Goal: Task Accomplishment & Management: Manage account settings

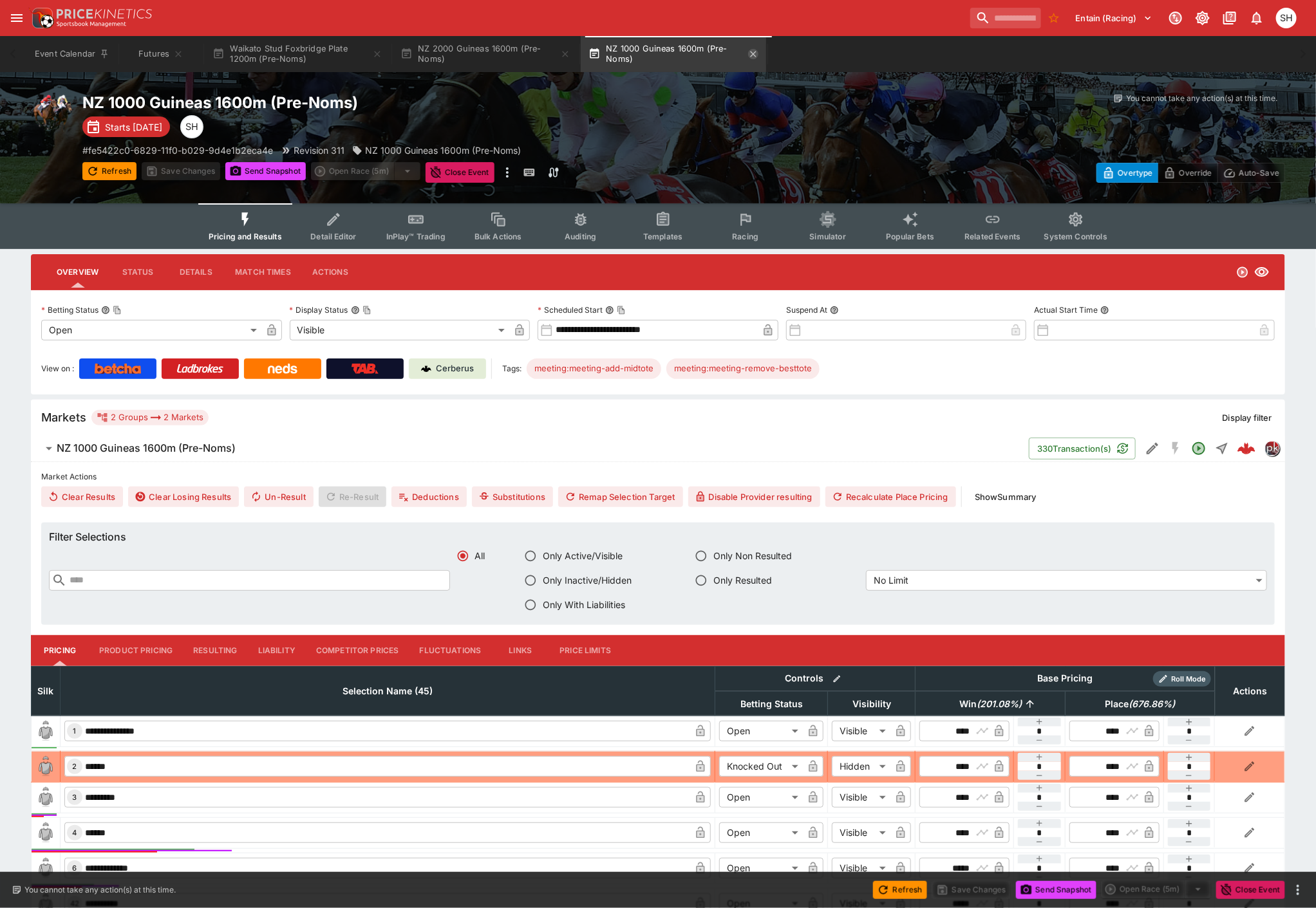
click at [755, 53] on icon "button" at bounding box center [752, 53] width 10 height 10
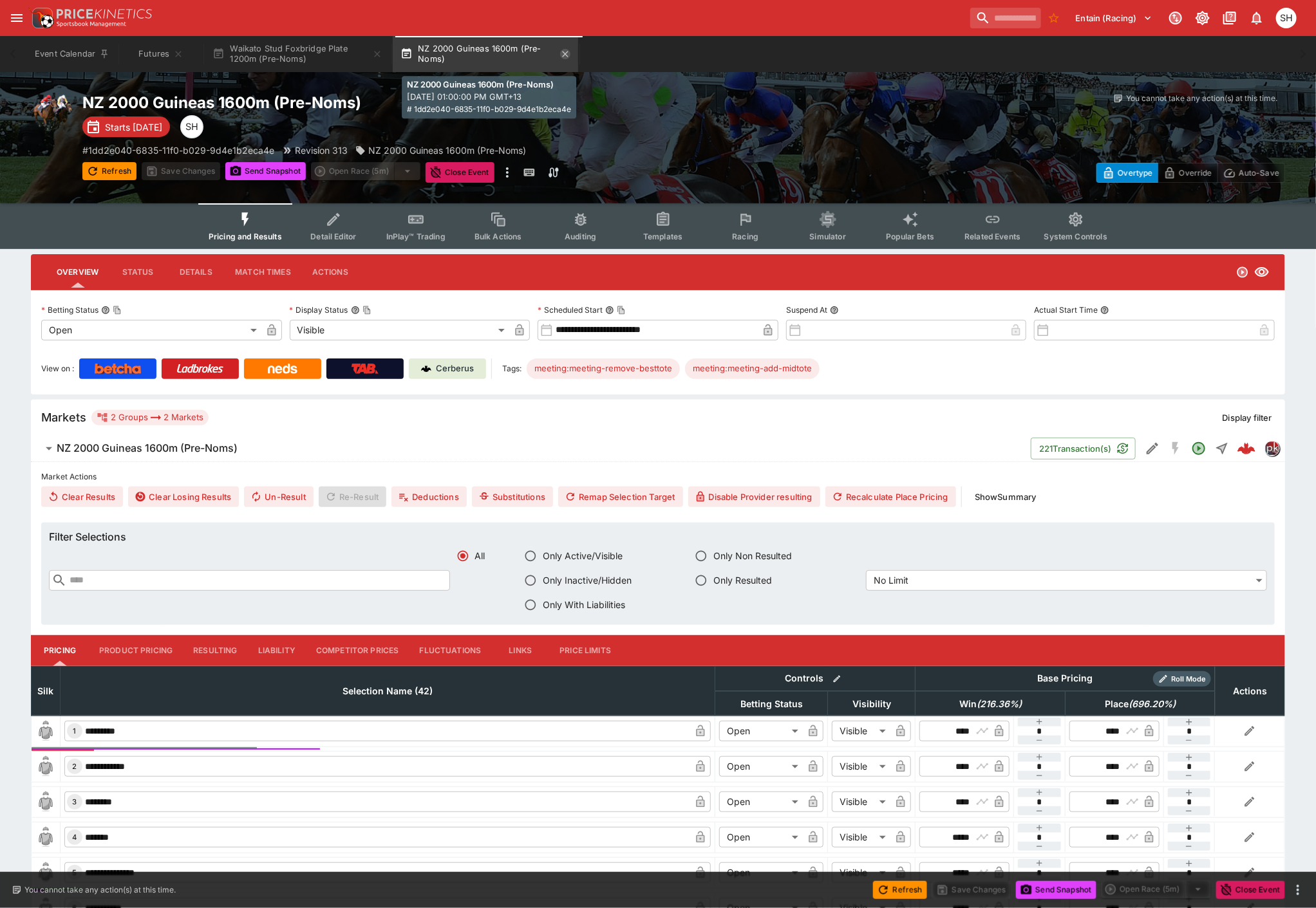
click at [568, 55] on icon "button" at bounding box center [566, 54] width 6 height 6
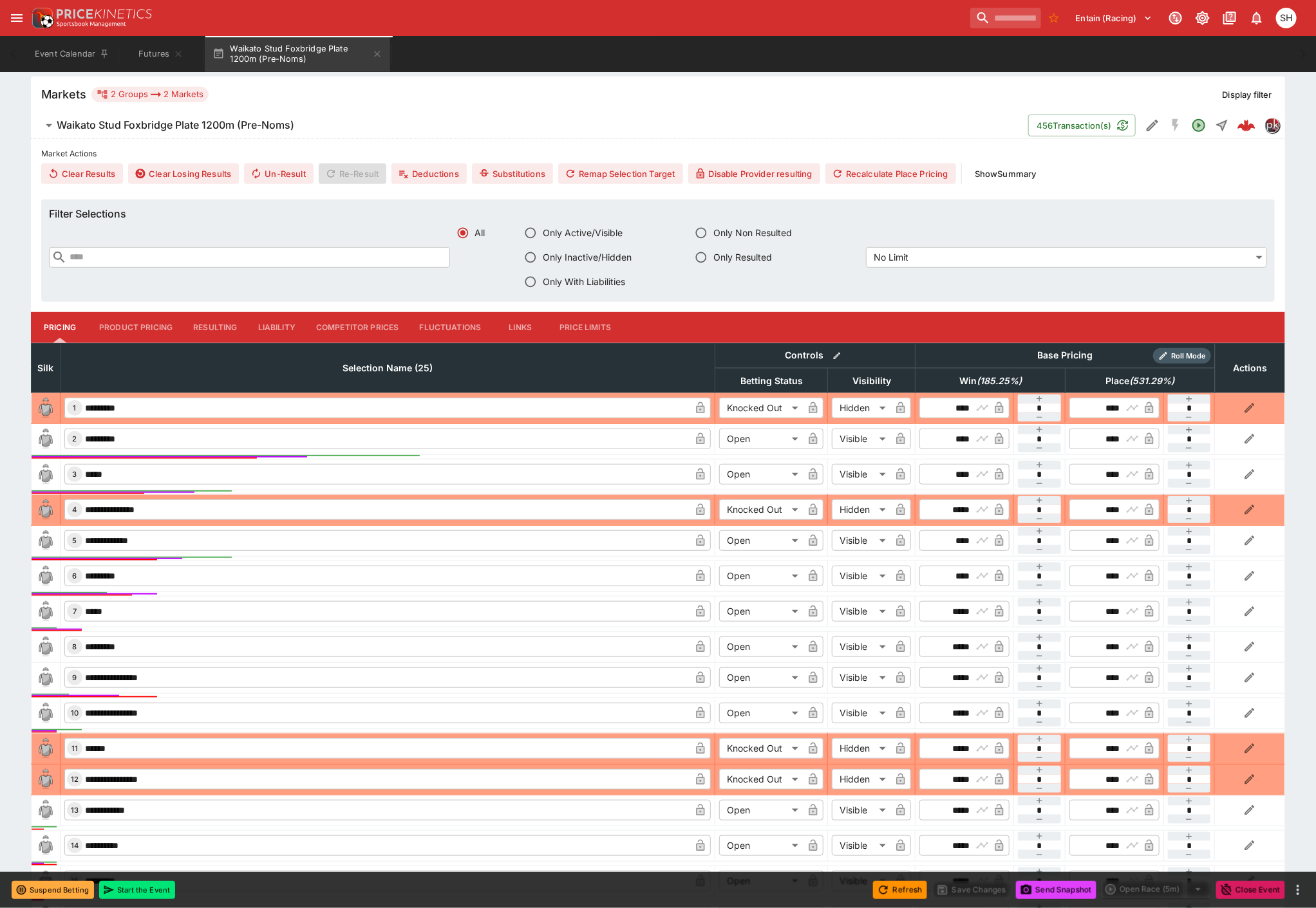
scroll to position [357, 0]
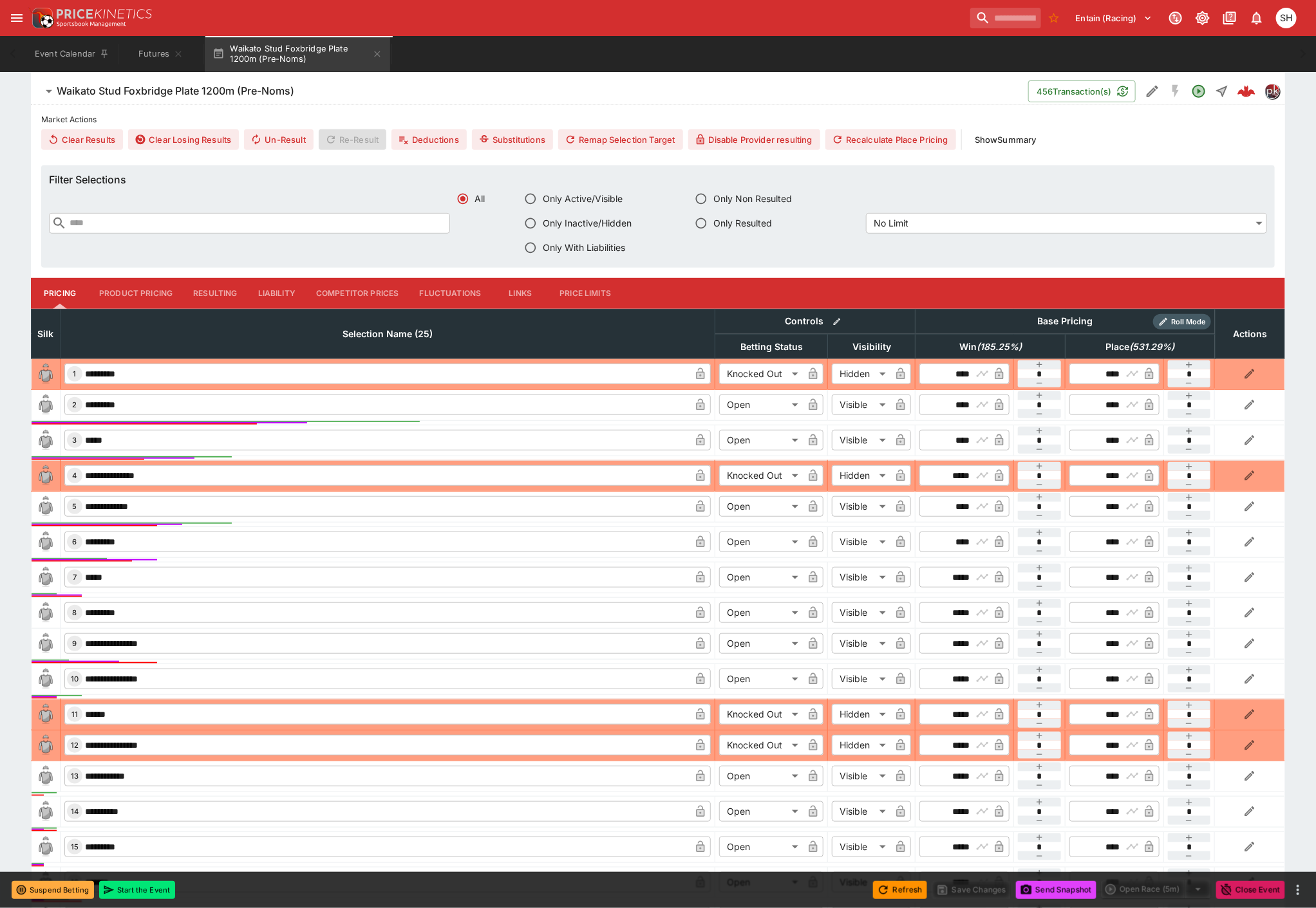
click at [271, 296] on button "Liability" at bounding box center [276, 293] width 58 height 31
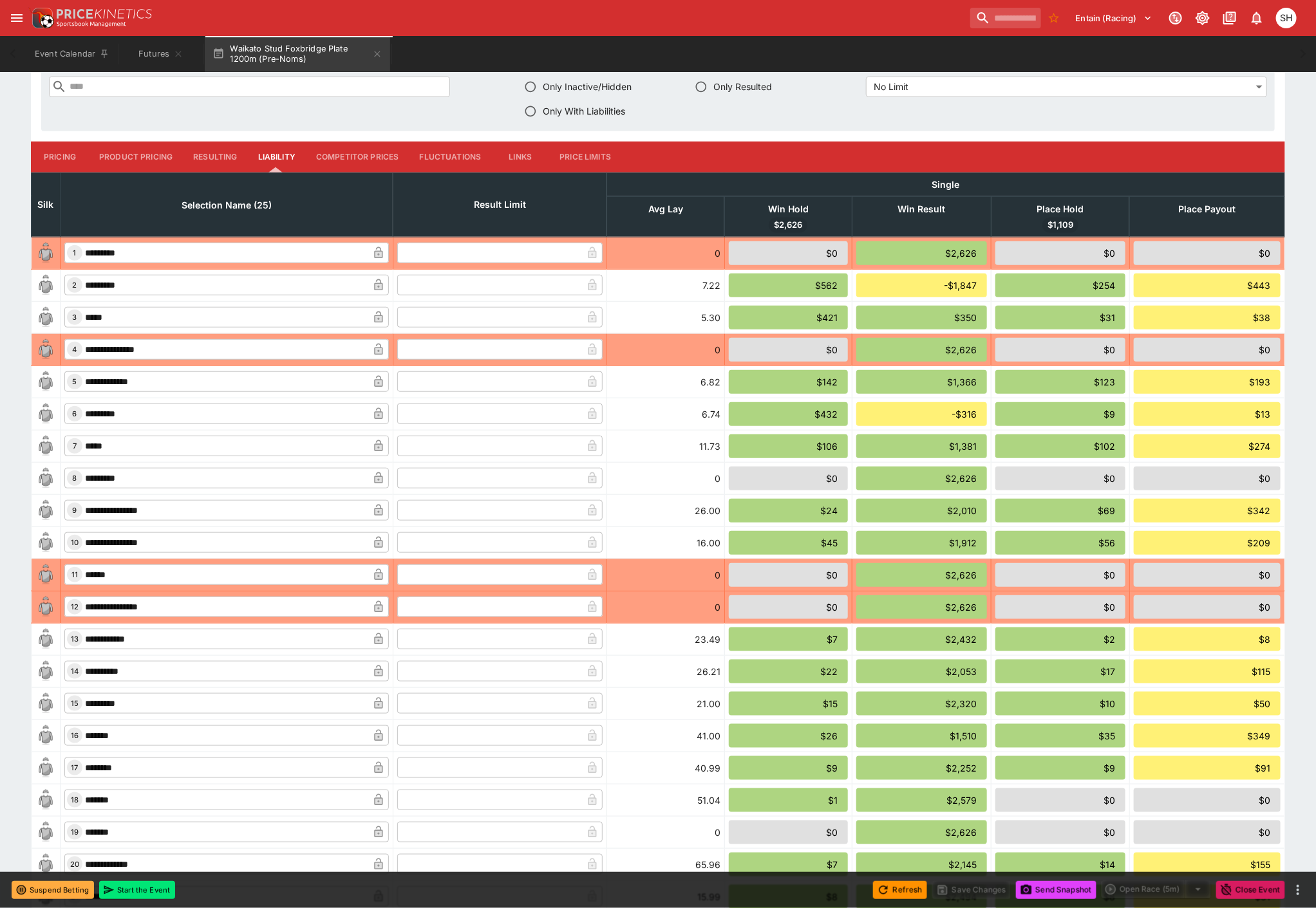
scroll to position [320, 0]
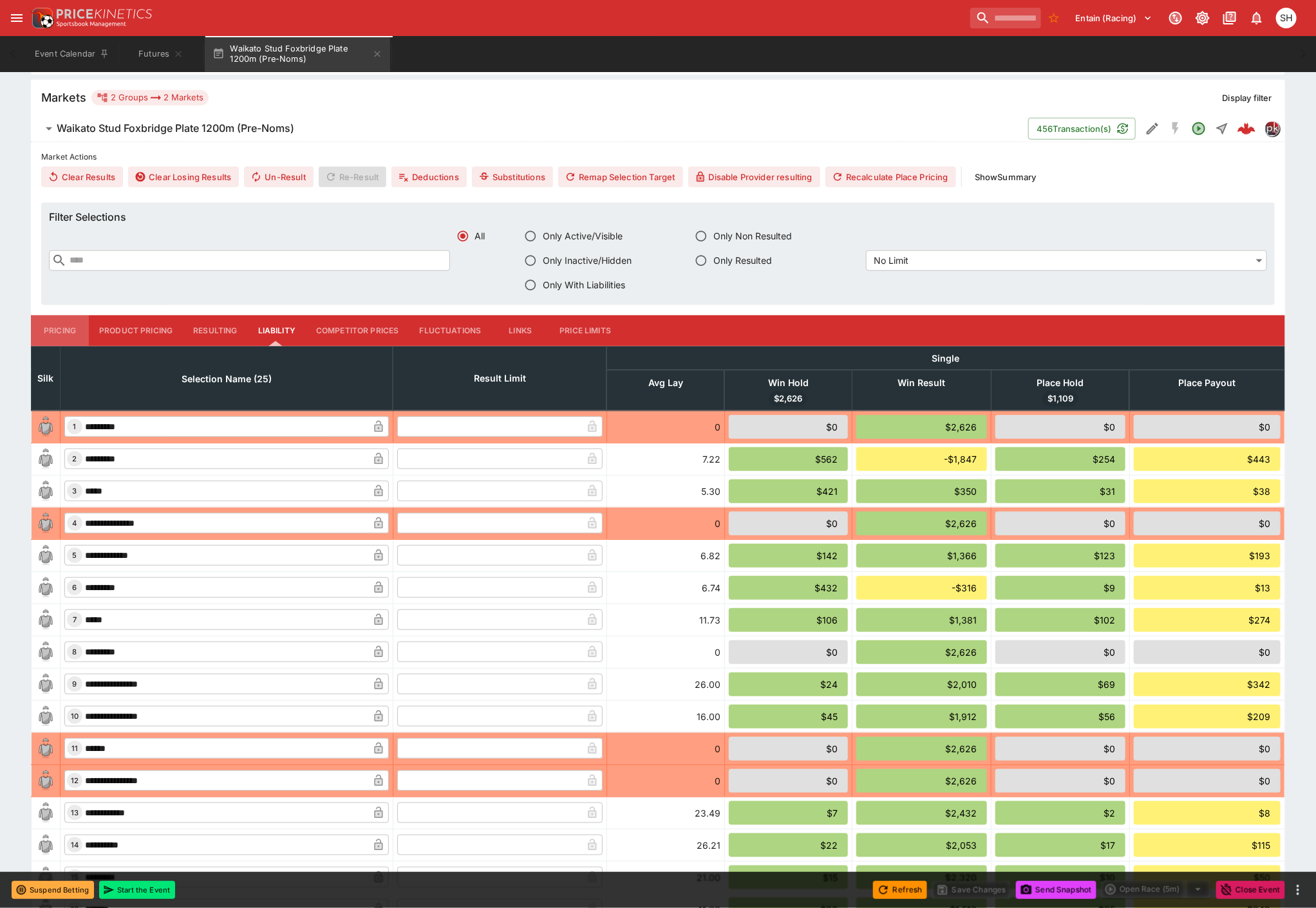
click at [41, 329] on button "Pricing" at bounding box center [60, 331] width 58 height 31
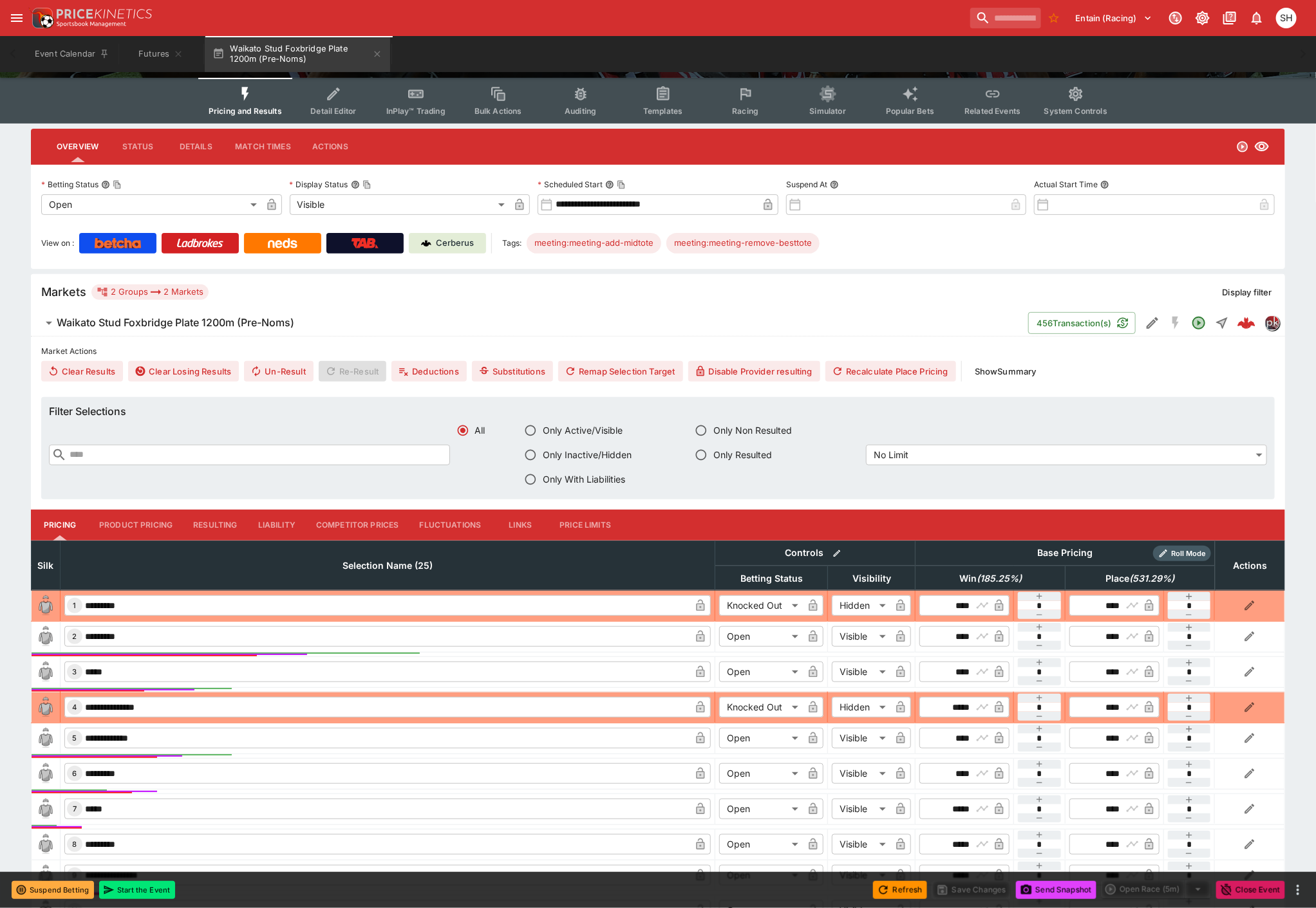
scroll to position [0, 0]
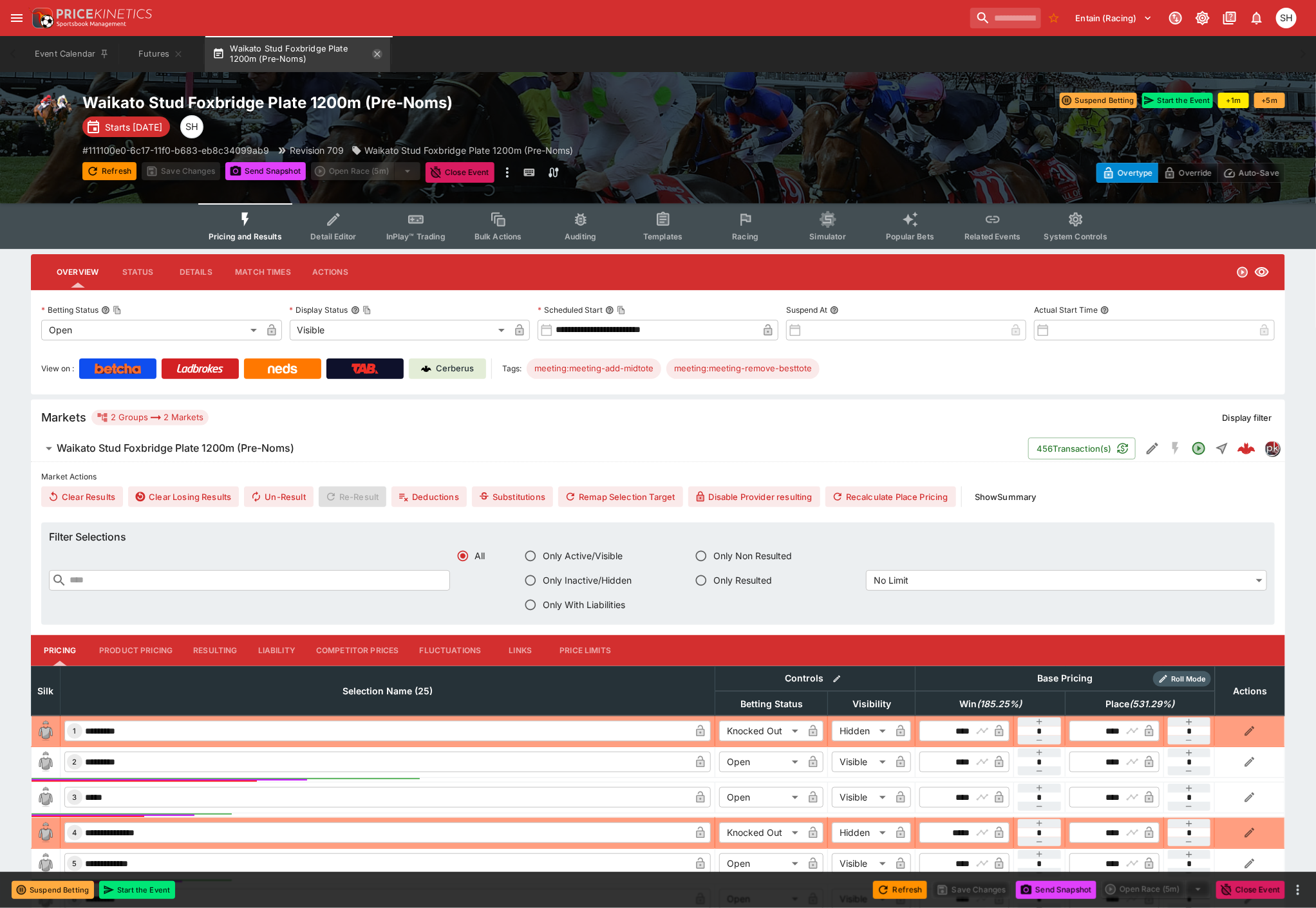
click at [382, 54] on icon "button" at bounding box center [377, 53] width 10 height 10
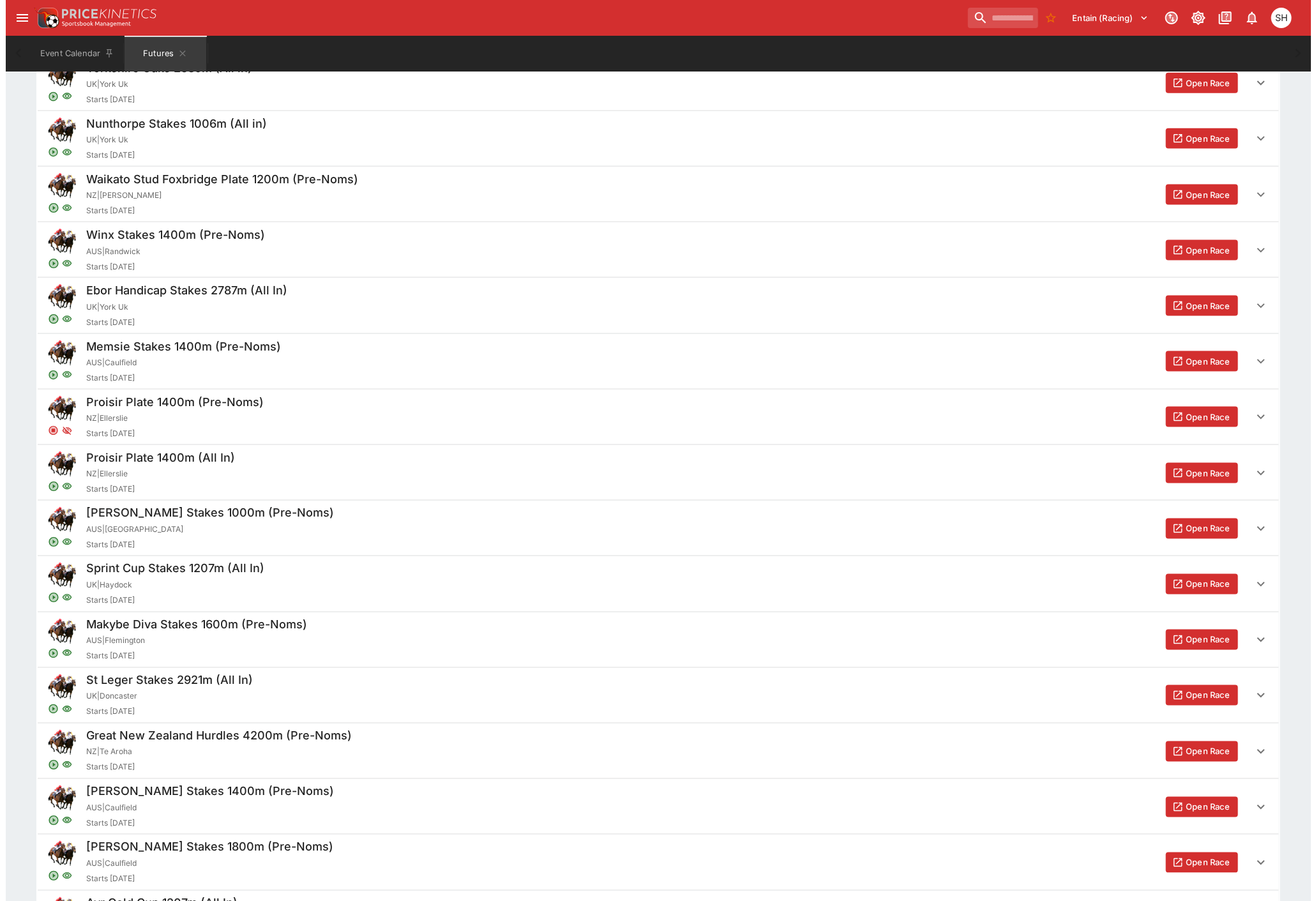
scroll to position [1135, 0]
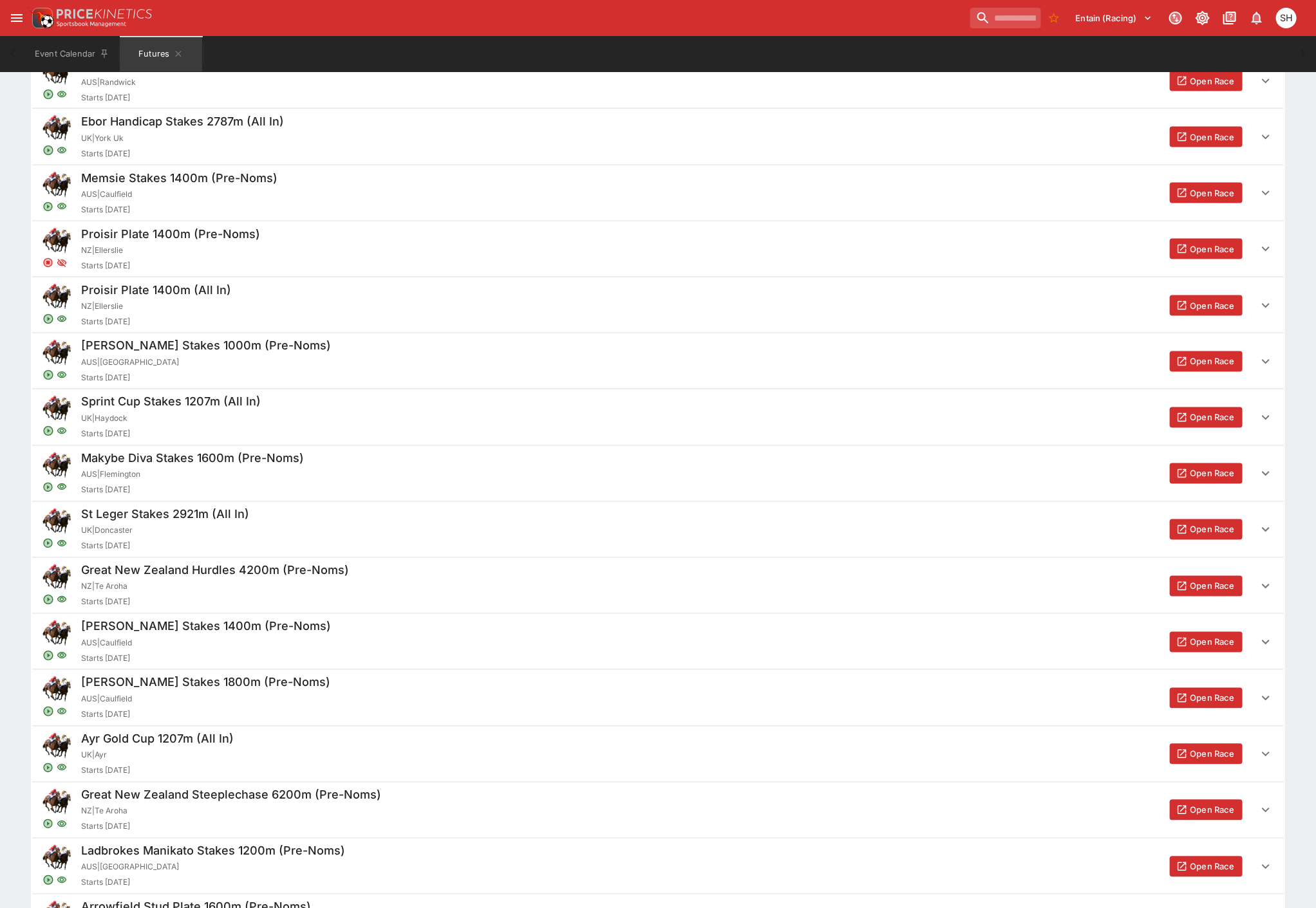
click at [1282, 22] on div "SH" at bounding box center [1285, 18] width 21 height 21
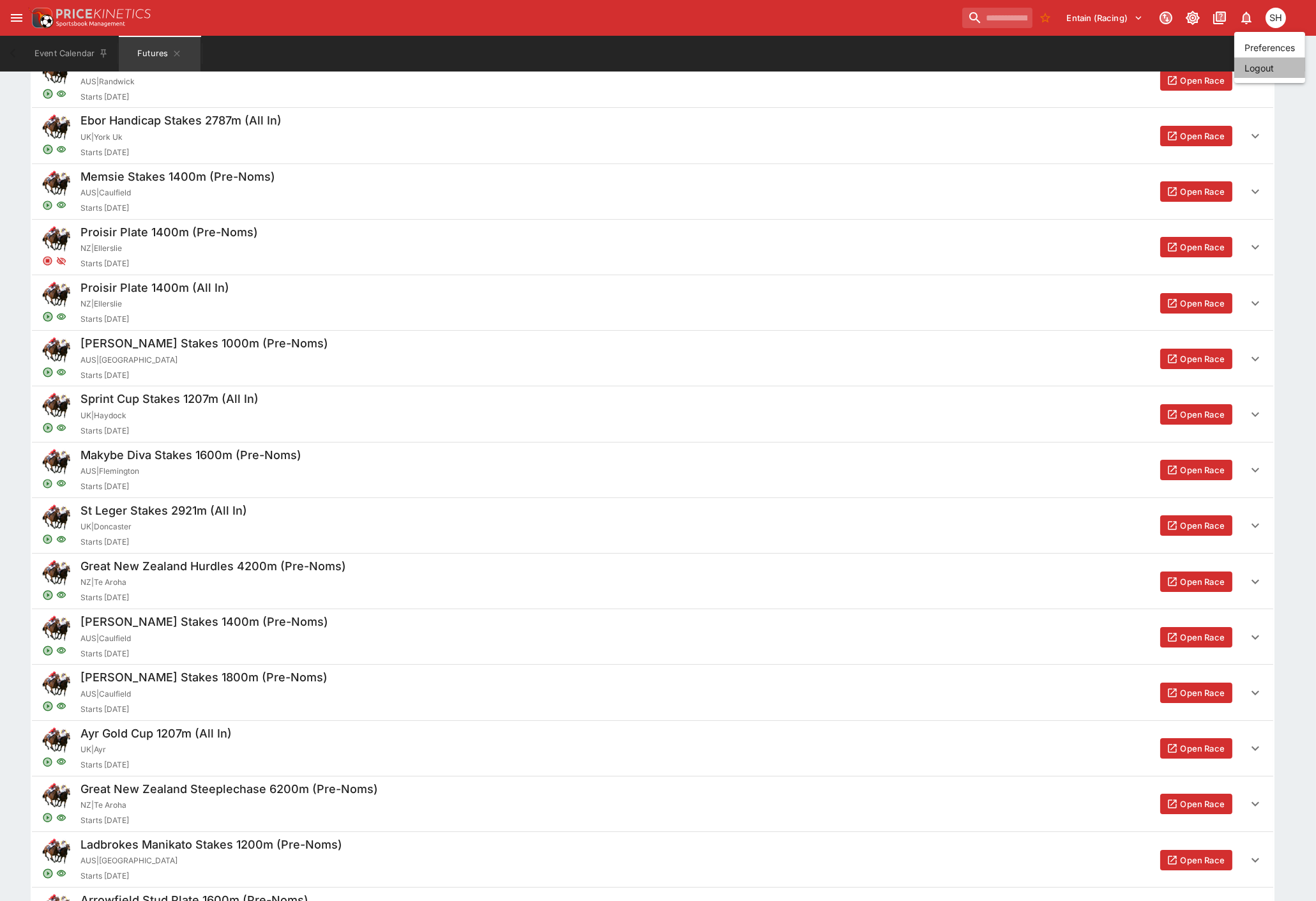
click at [1286, 70] on li "Logout" at bounding box center [1270, 67] width 71 height 20
